Goal: Task Accomplishment & Management: Complete application form

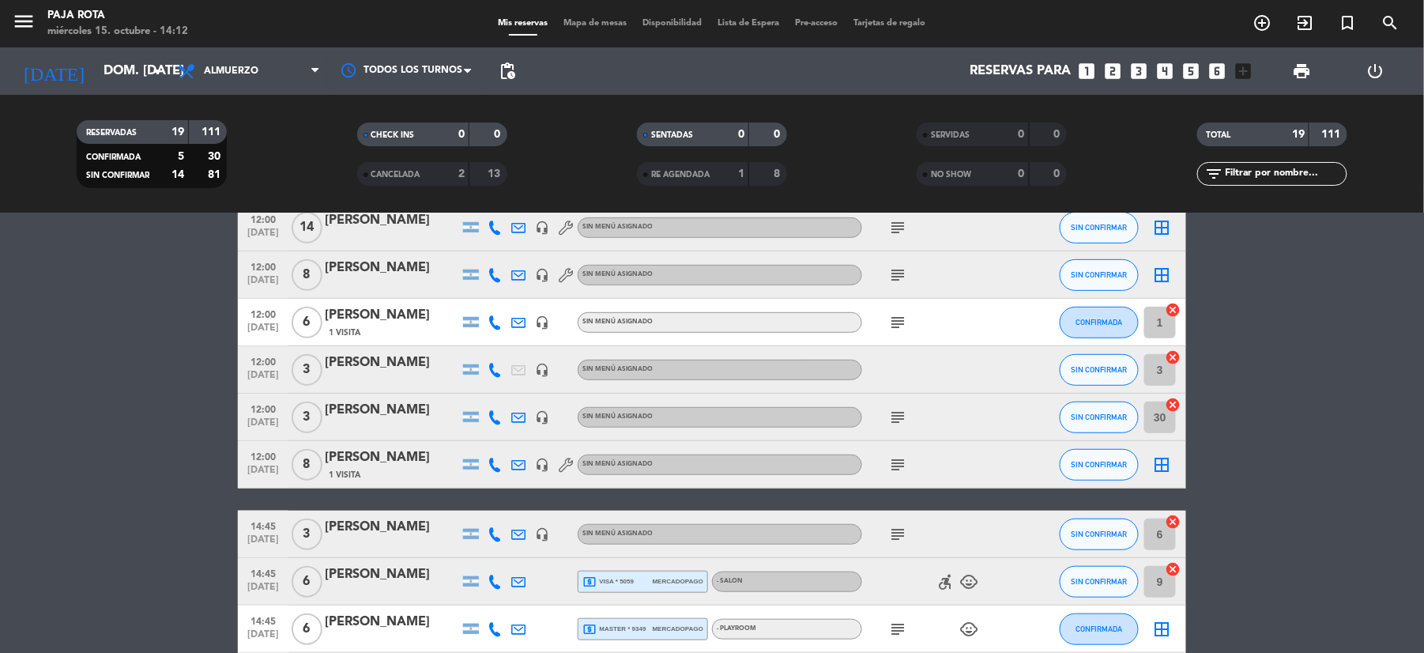
scroll to position [213, 0]
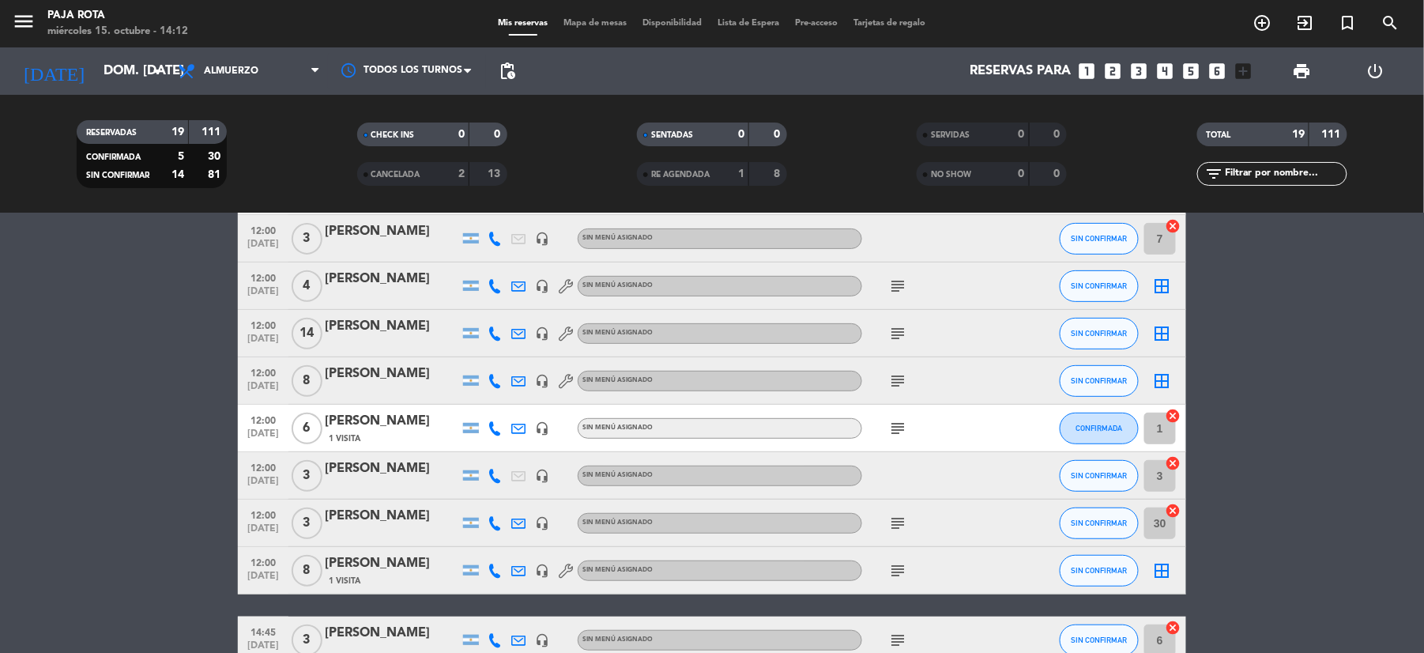
click at [1188, 67] on icon "looks_5" at bounding box center [1191, 71] width 21 height 21
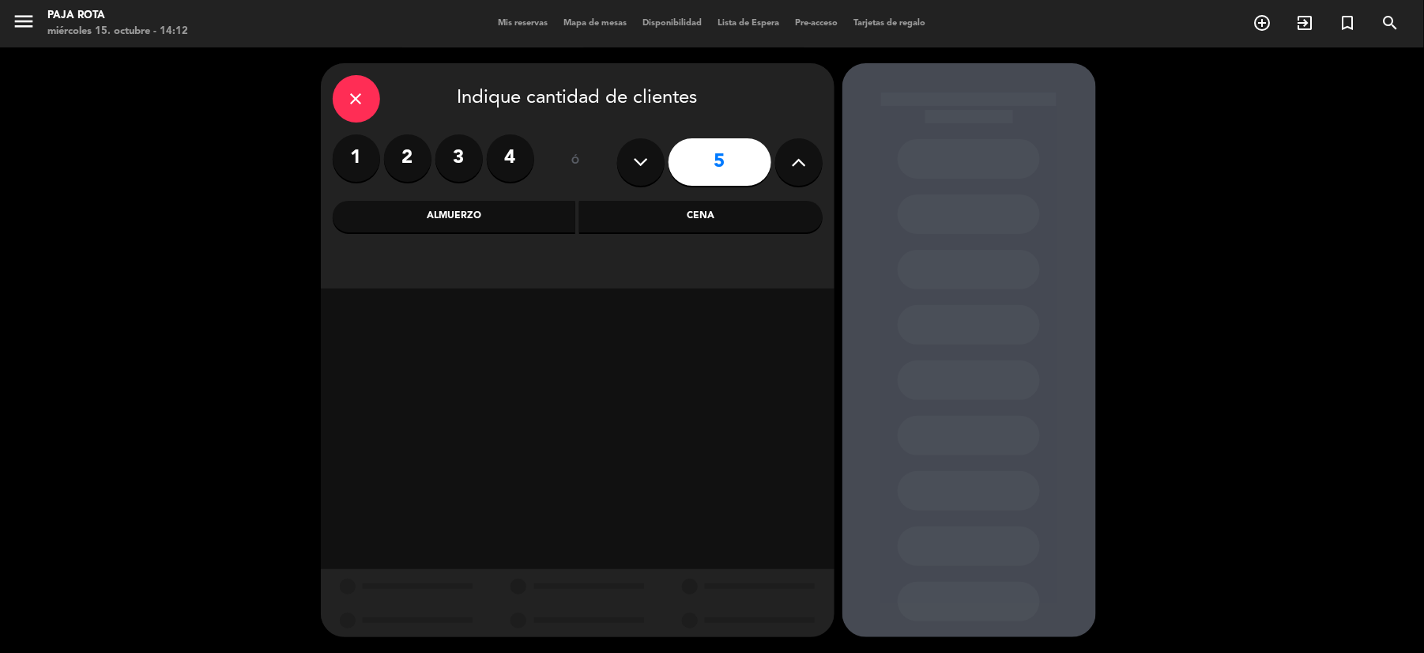
click at [496, 222] on div "Almuerzo" at bounding box center [454, 217] width 243 height 32
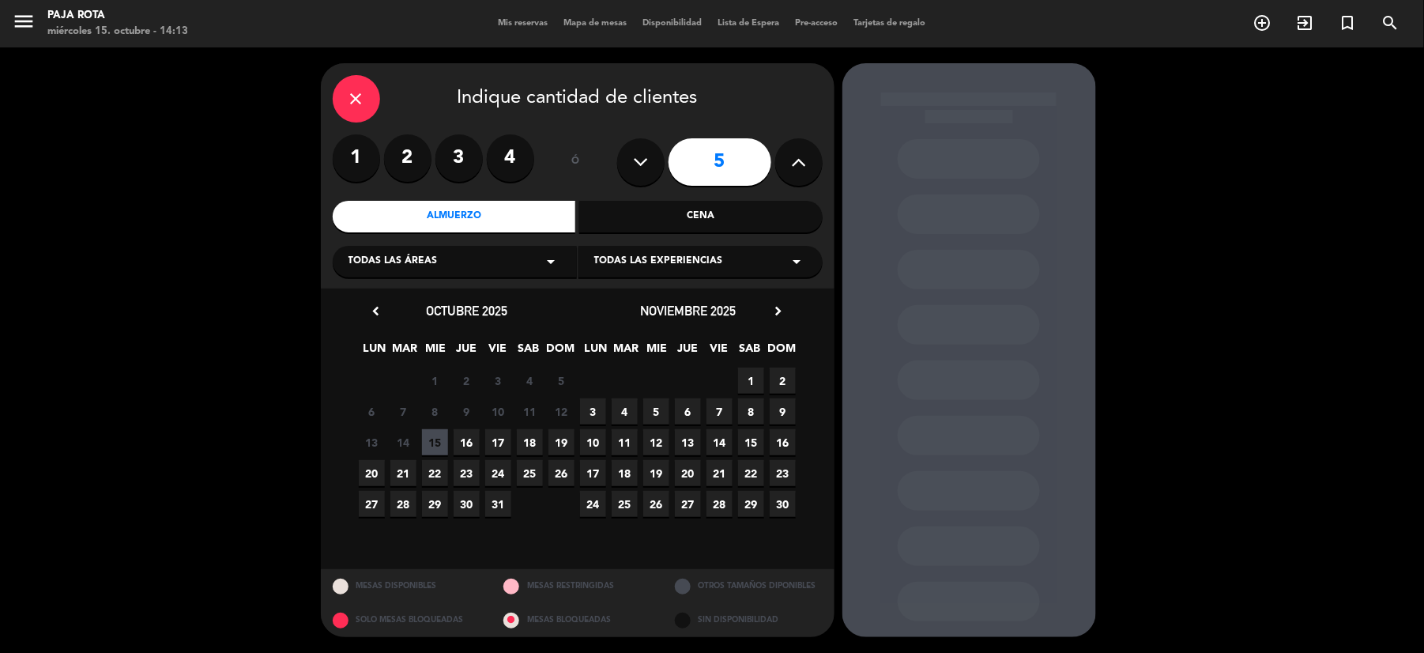
click at [561, 443] on span "19" at bounding box center [561, 442] width 26 height 26
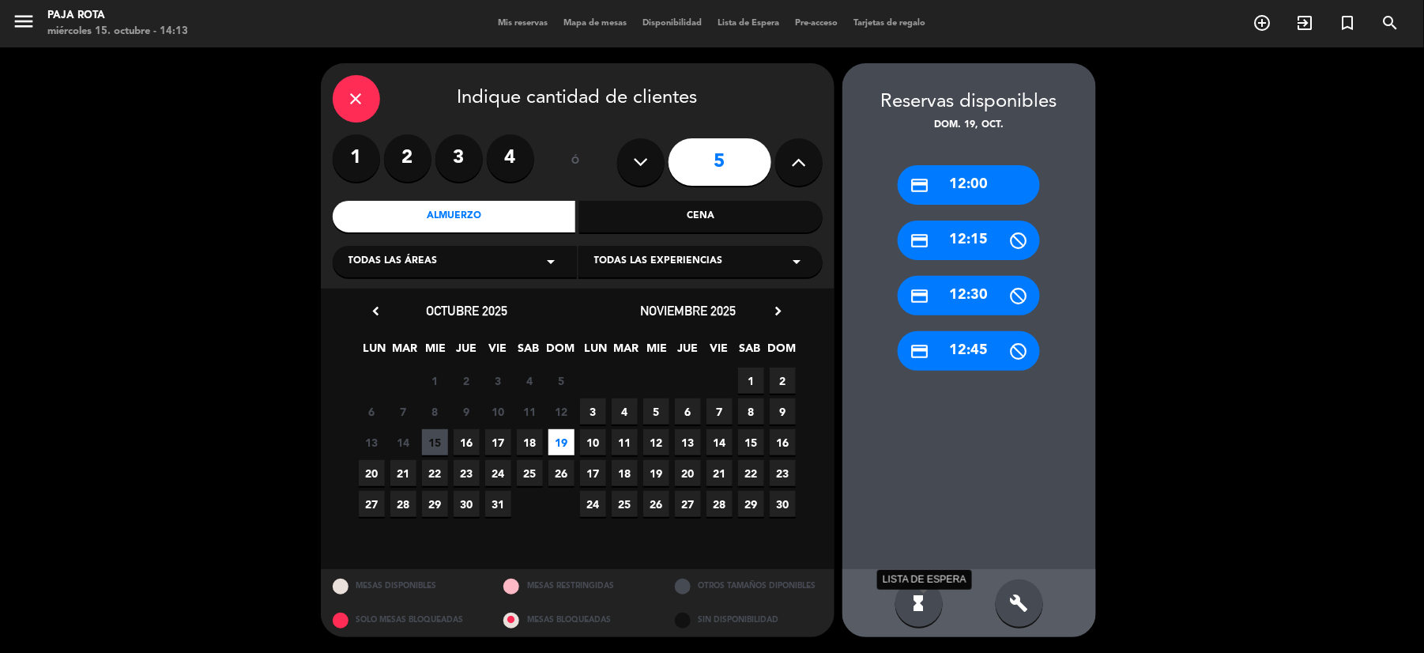
click at [920, 604] on icon "hourglass_full" at bounding box center [918, 602] width 19 height 19
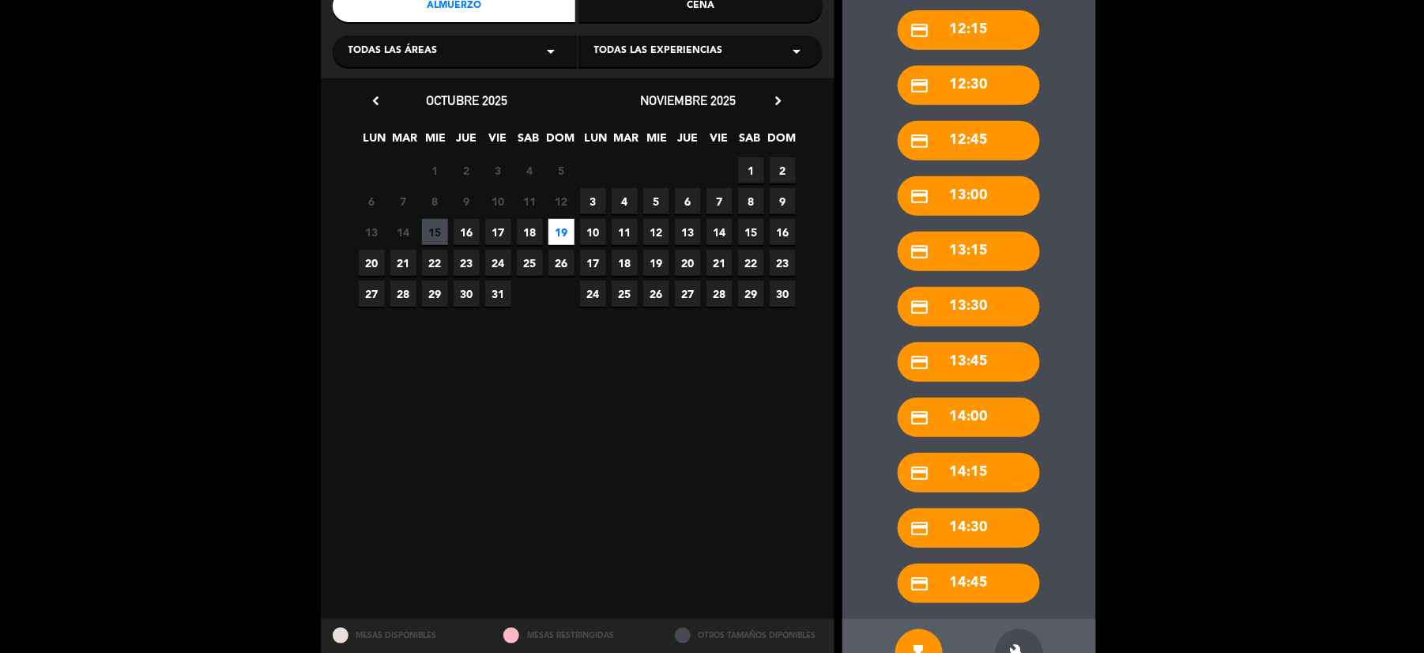
scroll to position [259, 0]
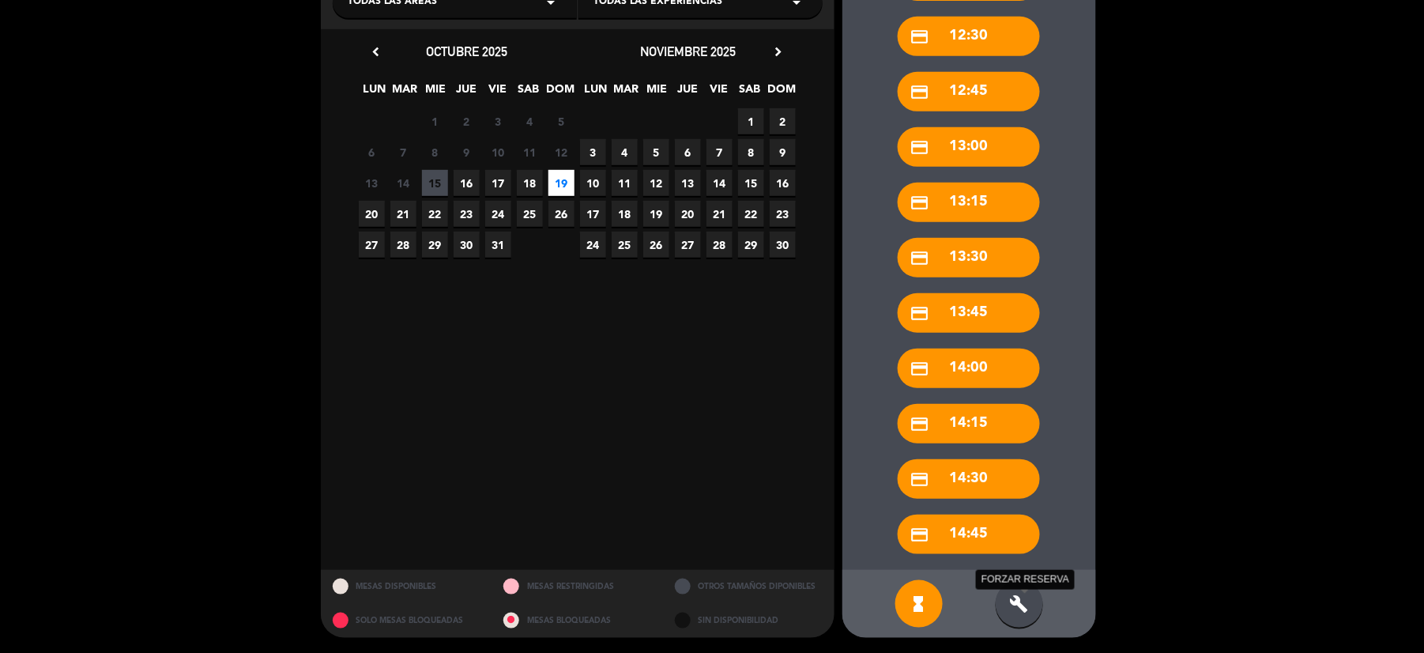
click at [1019, 602] on icon "build" at bounding box center [1019, 603] width 19 height 19
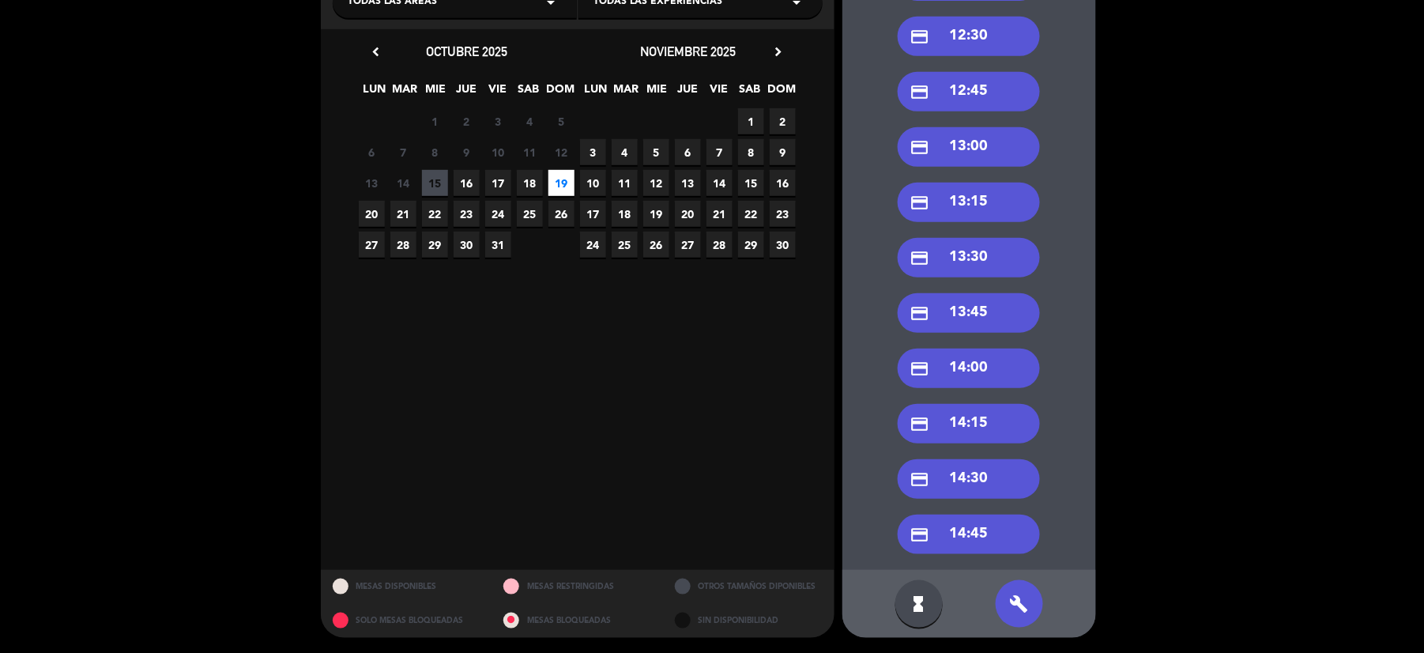
click at [997, 529] on div "credit_card 14:45" at bounding box center [969, 534] width 142 height 40
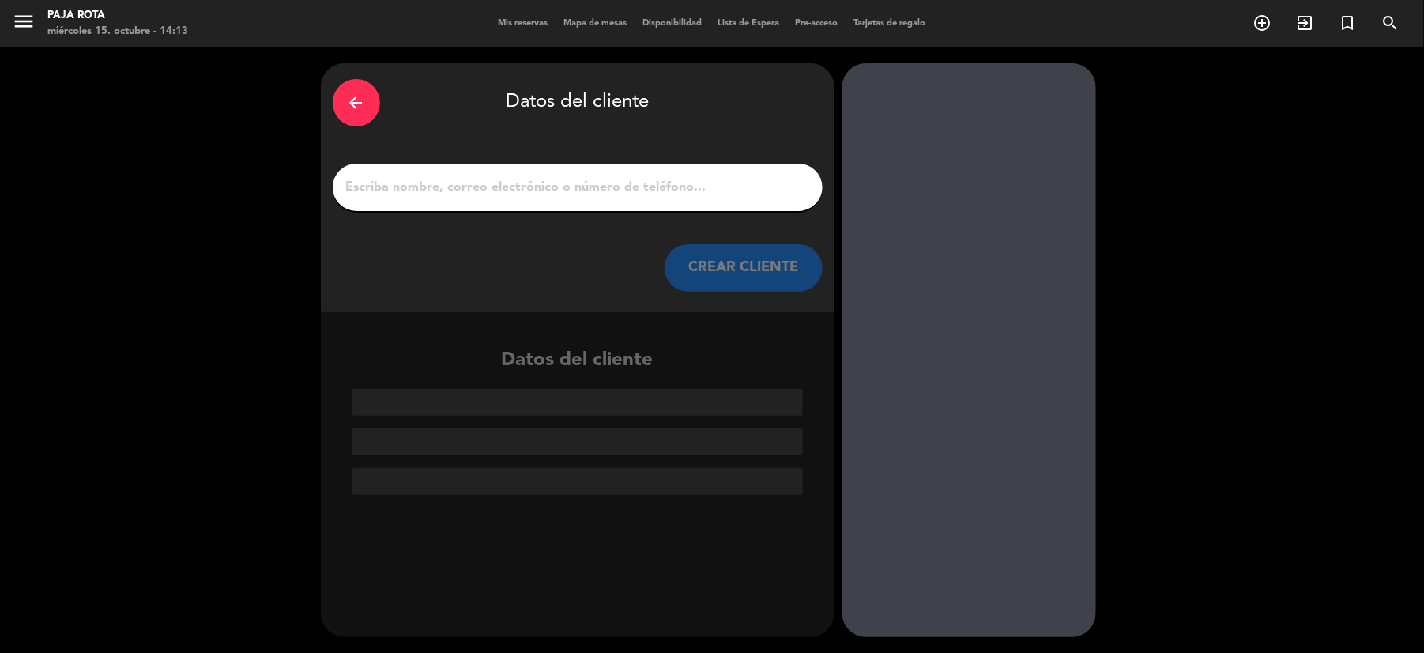
click at [382, 179] on input "1" at bounding box center [577, 187] width 466 height 22
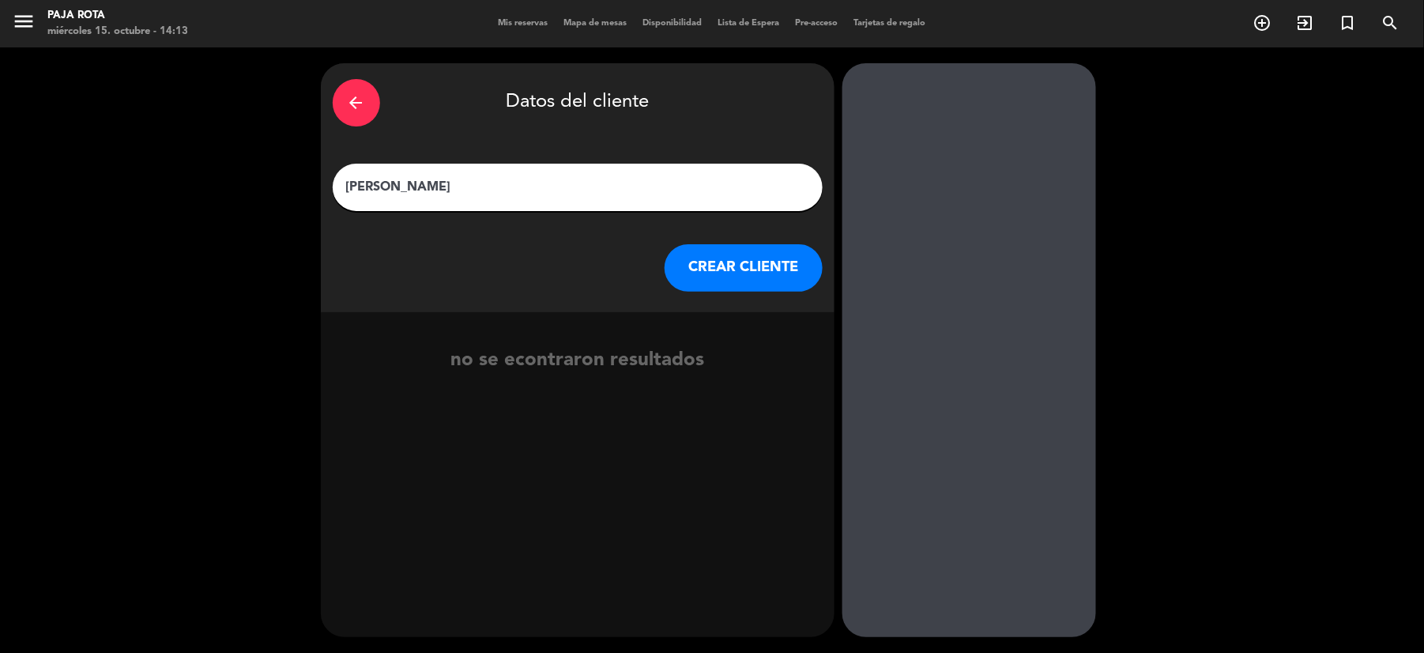
type input "[PERSON_NAME]"
click at [746, 280] on button "CREAR CLIENTE" at bounding box center [743, 267] width 158 height 47
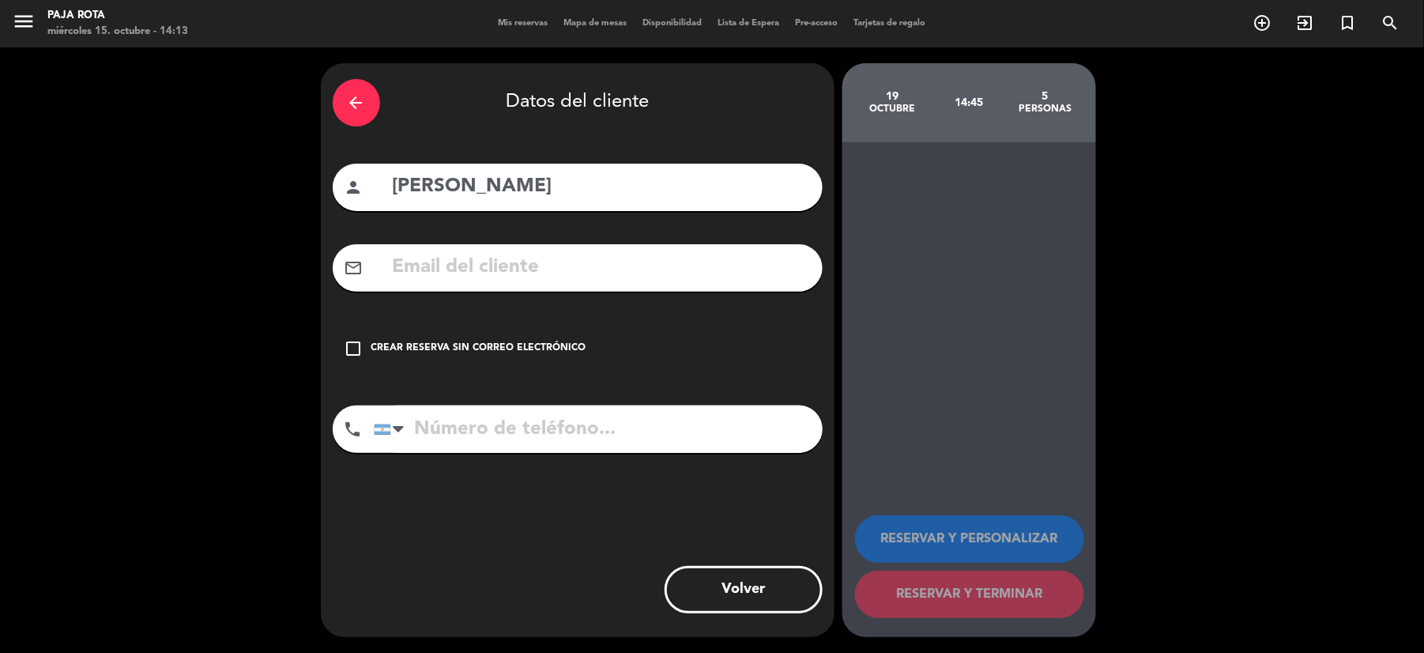
click at [355, 348] on icon "check_box_outline_blank" at bounding box center [353, 348] width 19 height 19
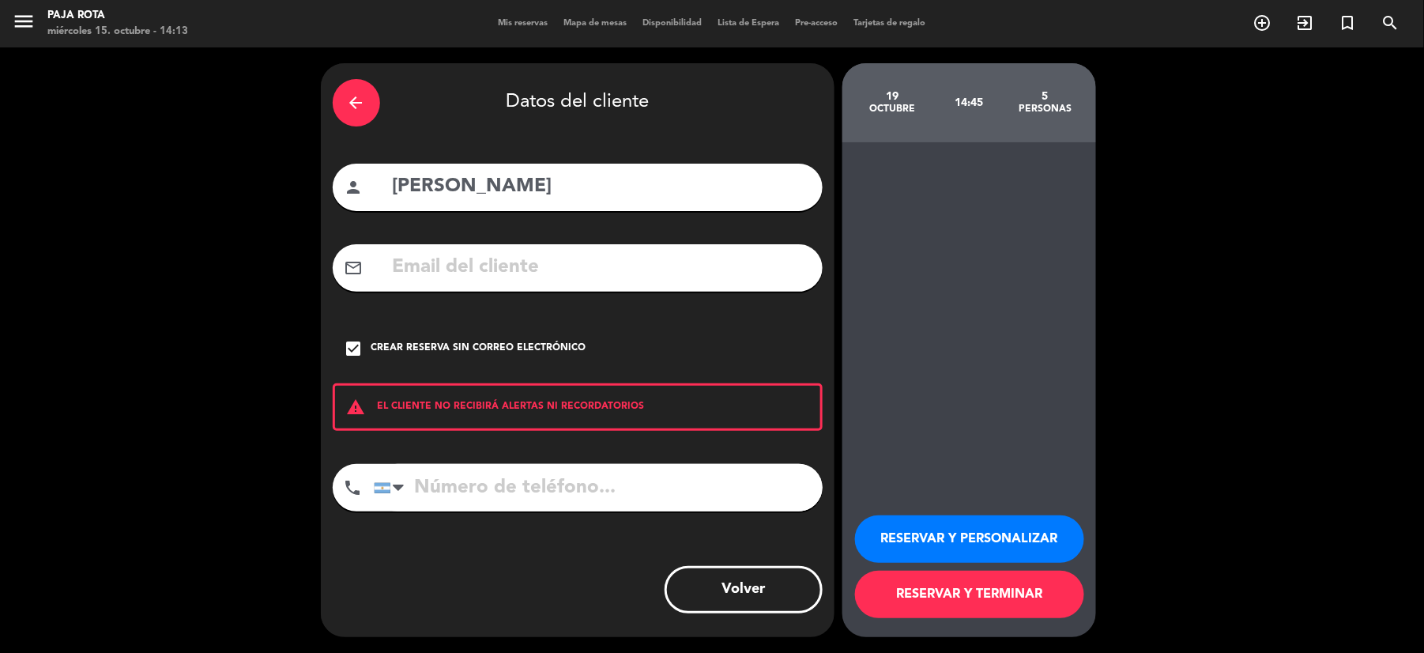
click at [430, 497] on input "tel" at bounding box center [598, 487] width 449 height 47
type input "1167607830"
click at [1010, 537] on button "RESERVAR Y PERSONALIZAR" at bounding box center [969, 538] width 229 height 47
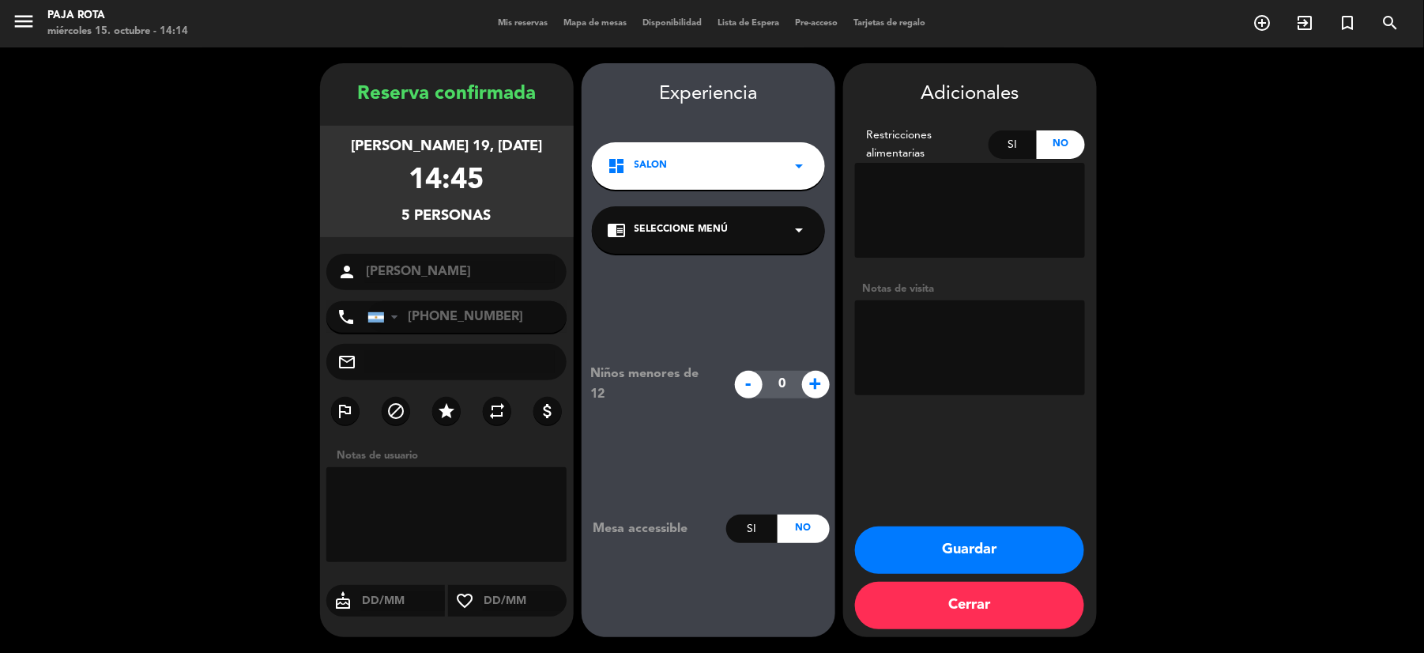
click at [962, 551] on button "Guardar" at bounding box center [969, 549] width 229 height 47
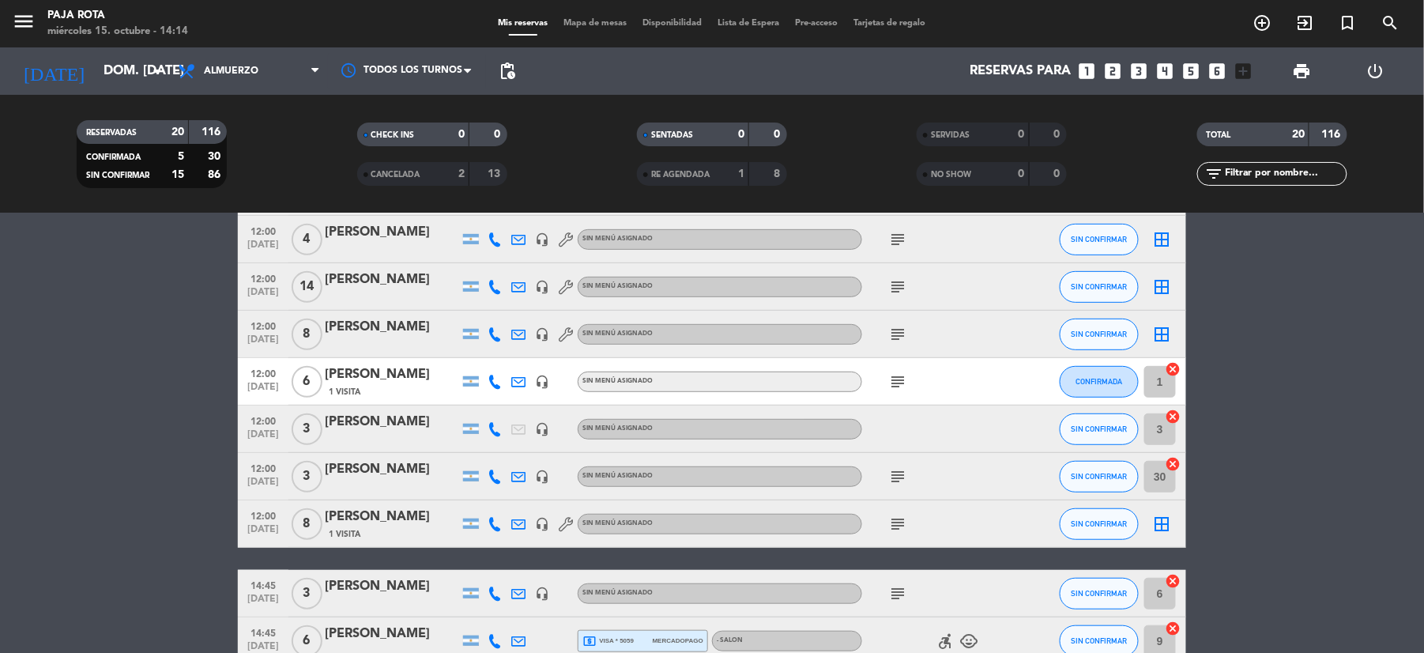
scroll to position [49, 0]
